Goal: Task Accomplishment & Management: Manage account settings

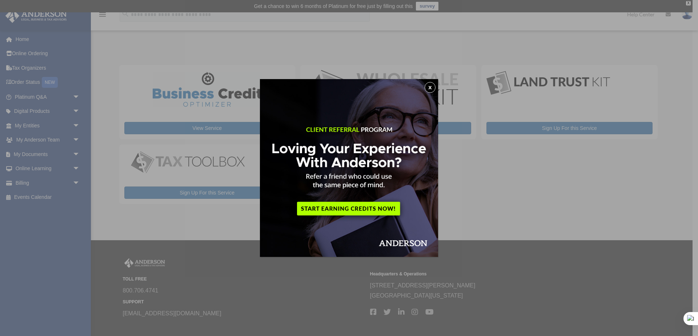
click at [428, 87] on button "x" at bounding box center [429, 87] width 11 height 11
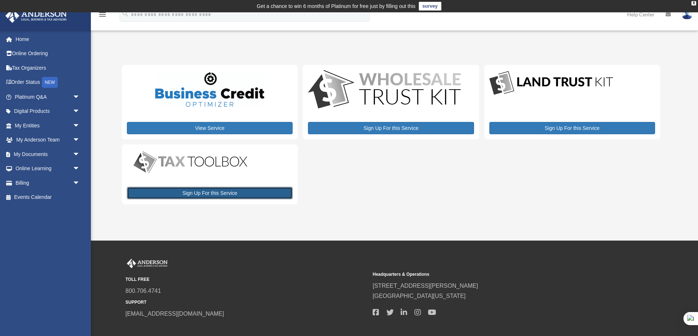
click at [245, 193] on link "Sign Up For this Service" at bounding box center [210, 193] width 166 height 12
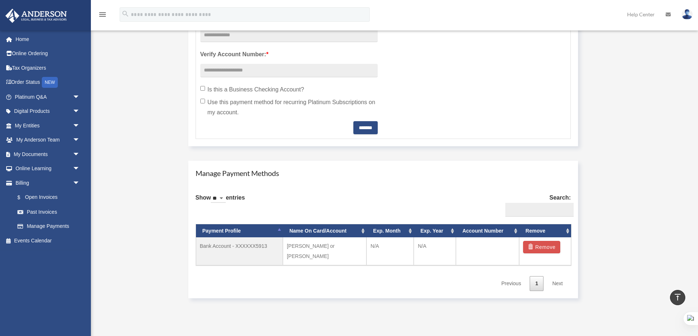
scroll to position [302, 0]
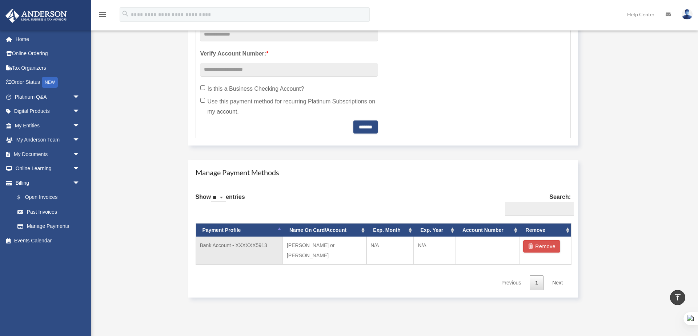
click at [243, 246] on td "Bank Account - XXXXXX5913" at bounding box center [239, 251] width 87 height 28
click at [319, 245] on td "Ezzat Gabriel or Gina Knight" at bounding box center [325, 251] width 84 height 28
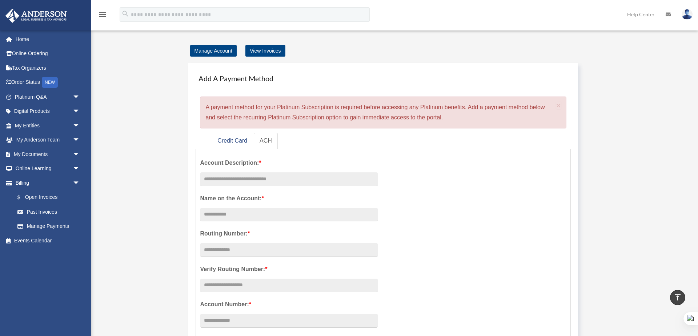
scroll to position [0, 0]
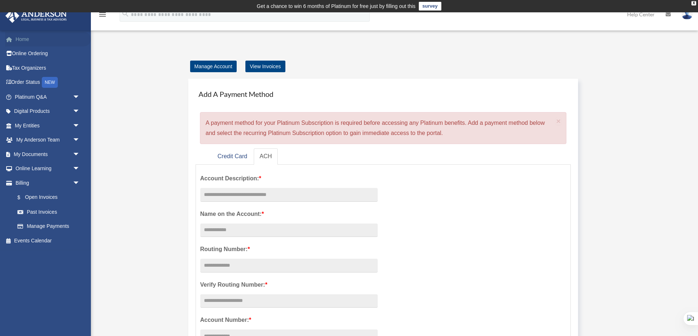
click at [22, 40] on link "Home" at bounding box center [48, 39] width 86 height 15
click at [264, 64] on link "View Invoices" at bounding box center [265, 67] width 40 height 12
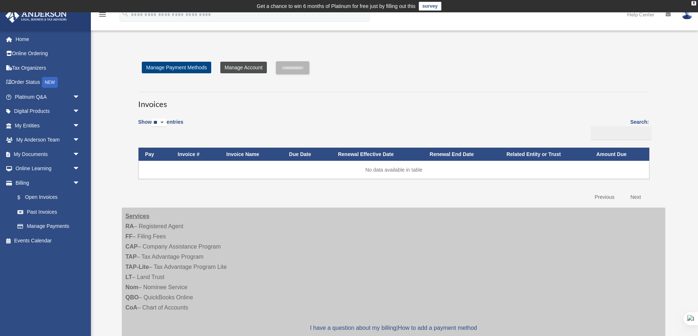
click at [237, 67] on link "Manage Account" at bounding box center [243, 68] width 47 height 12
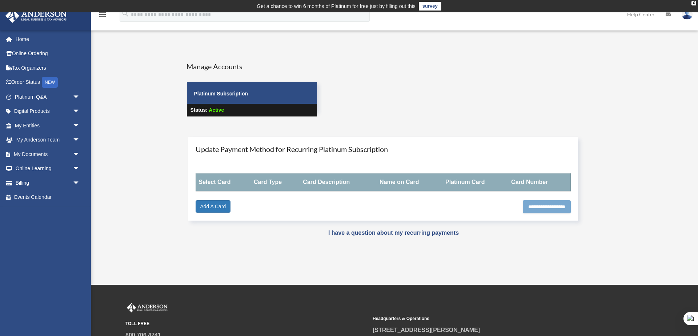
click at [538, 206] on input "**********" at bounding box center [547, 207] width 48 height 13
click at [219, 209] on link "Add A Card" at bounding box center [212, 207] width 35 height 12
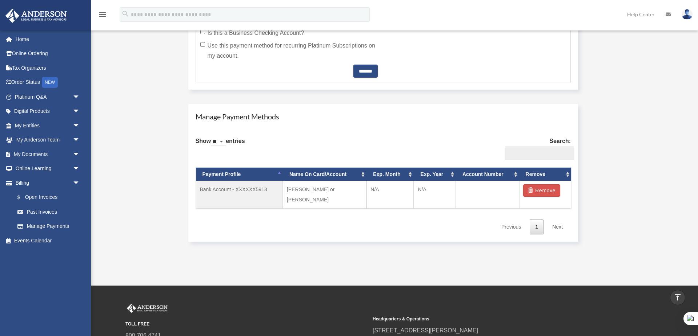
scroll to position [357, 0]
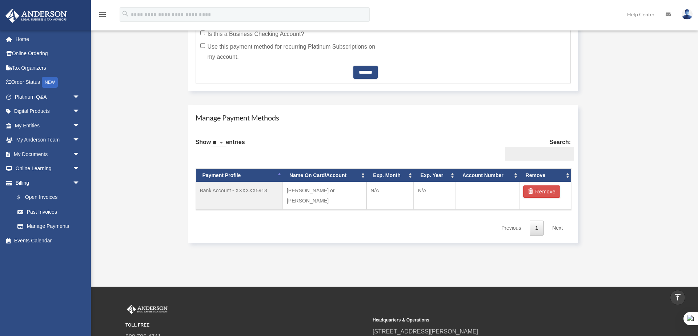
click at [411, 176] on th "Exp. Month" at bounding box center [389, 175] width 47 height 13
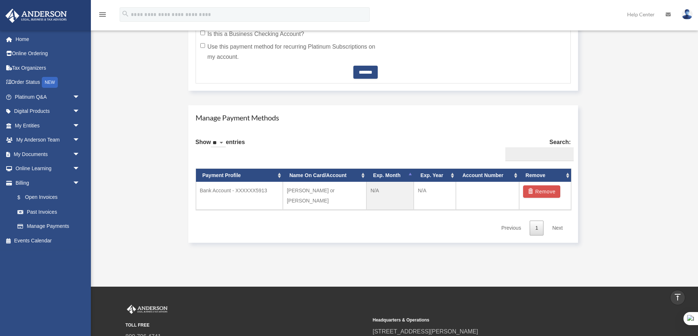
click at [410, 174] on th "Exp. Month" at bounding box center [389, 175] width 47 height 13
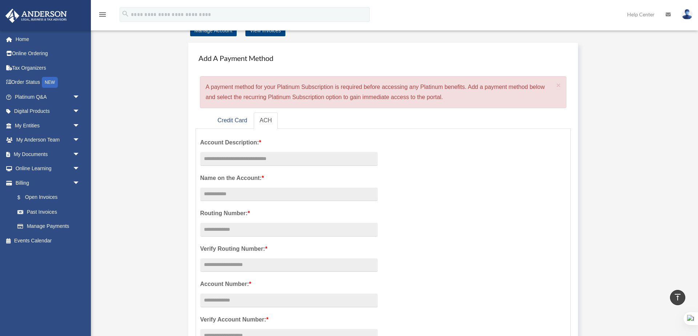
scroll to position [0, 0]
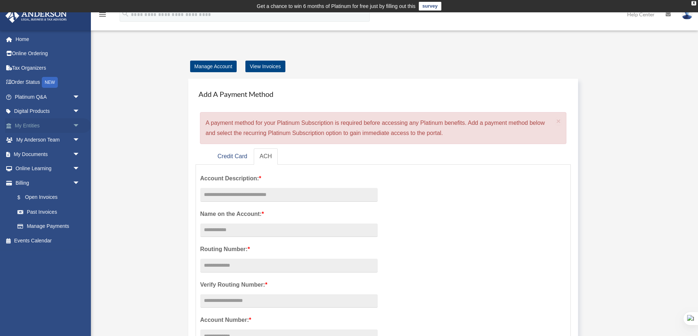
click at [77, 126] on span "arrow_drop_down" at bounding box center [80, 125] width 15 height 15
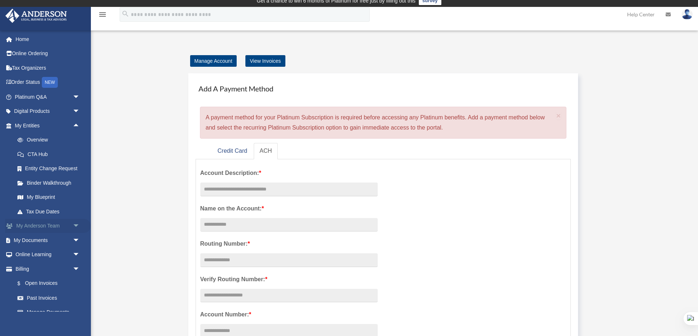
scroll to position [5, 0]
click at [76, 224] on span "arrow_drop_down" at bounding box center [80, 226] width 15 height 15
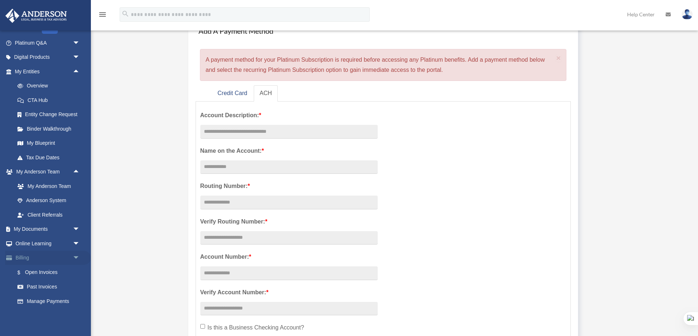
scroll to position [55, 0]
click at [77, 242] on span "arrow_drop_down" at bounding box center [80, 243] width 15 height 15
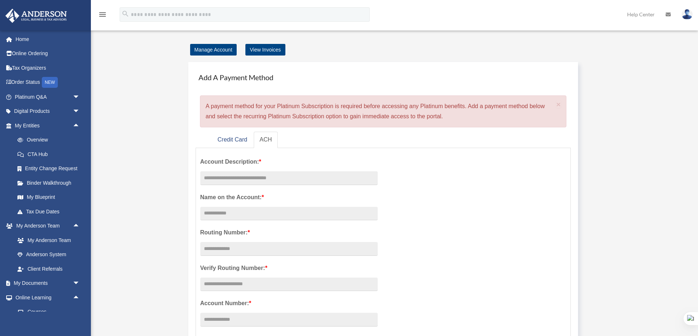
scroll to position [0, 0]
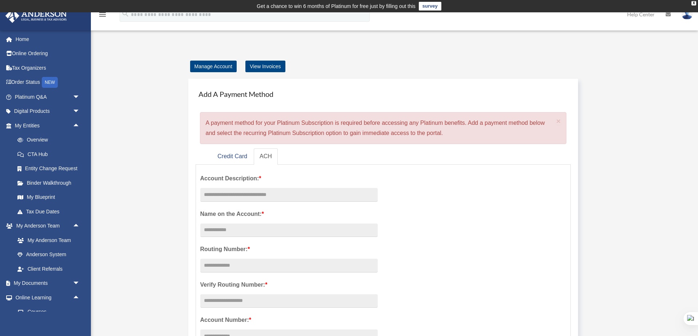
click at [49, 14] on img at bounding box center [36, 16] width 66 height 14
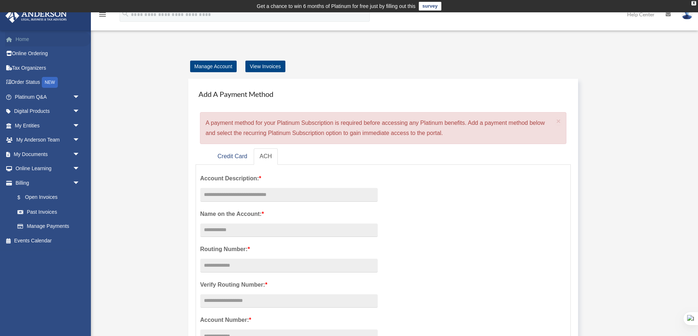
click at [21, 39] on link "Home" at bounding box center [48, 39] width 86 height 15
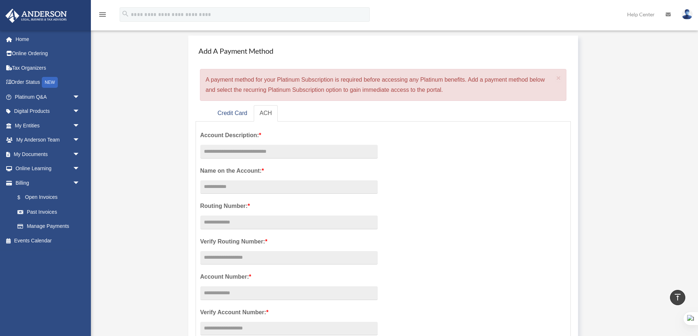
scroll to position [43, 0]
click at [243, 154] on input "text" at bounding box center [288, 152] width 177 height 14
type input "**********"
click at [233, 190] on input "Account Description: *" at bounding box center [288, 188] width 177 height 14
type input "**********"
